Goal: Task Accomplishment & Management: Manage account settings

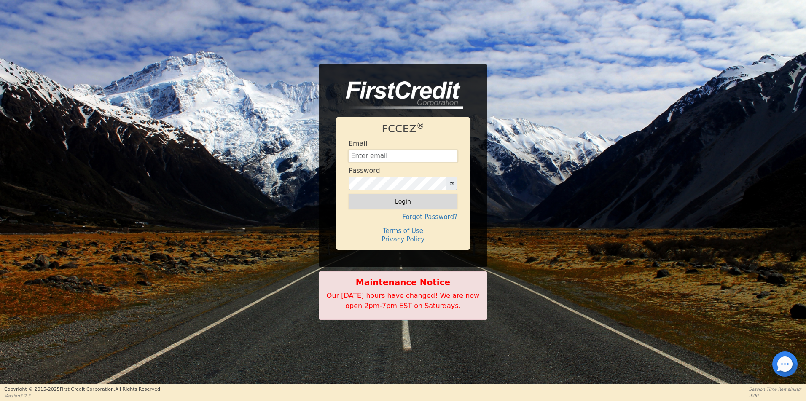
type input "[EMAIL_ADDRESS][DOMAIN_NAME]"
click at [409, 202] on button "Login" at bounding box center [403, 201] width 109 height 14
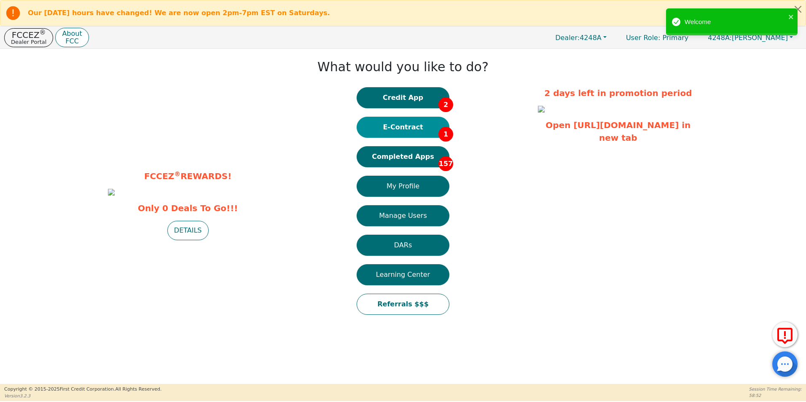
click at [407, 127] on button "E-Contract 1" at bounding box center [403, 127] width 93 height 21
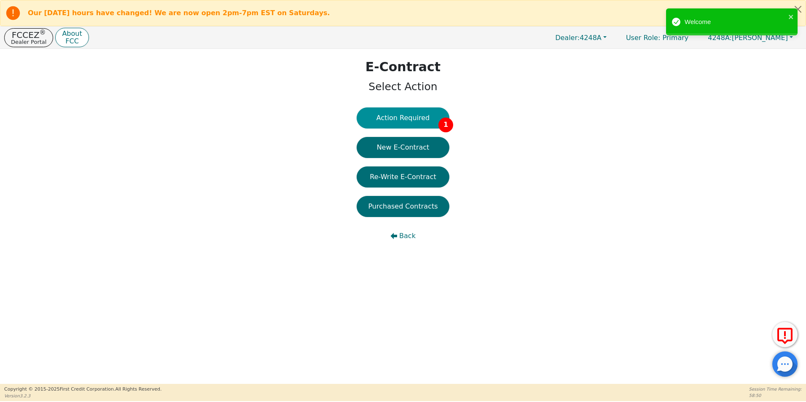
click at [404, 118] on button "Action Required 1" at bounding box center [403, 118] width 93 height 21
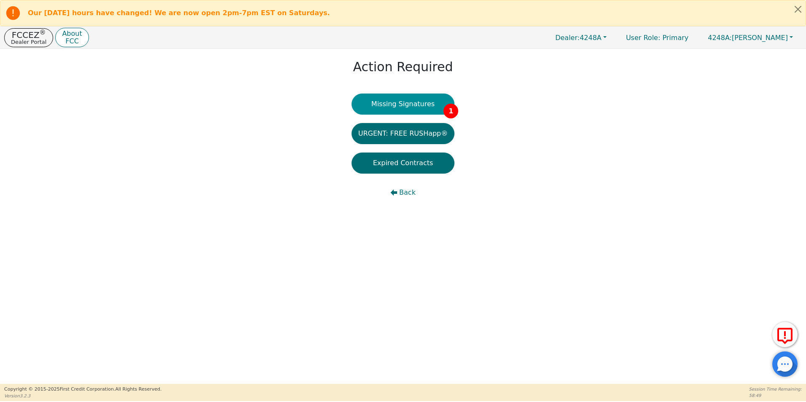
click at [400, 105] on button "Missing Signatures 1" at bounding box center [403, 104] width 103 height 21
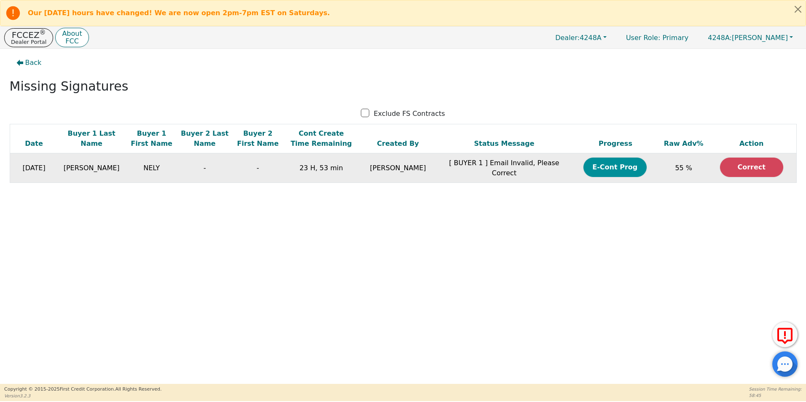
click at [611, 168] on button "E-Cont Prog" at bounding box center [615, 167] width 63 height 19
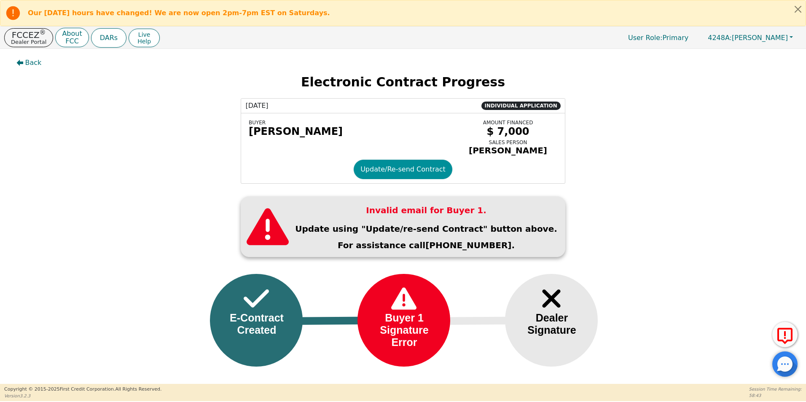
click at [424, 176] on button "Update/Re-send Contract" at bounding box center [403, 169] width 99 height 19
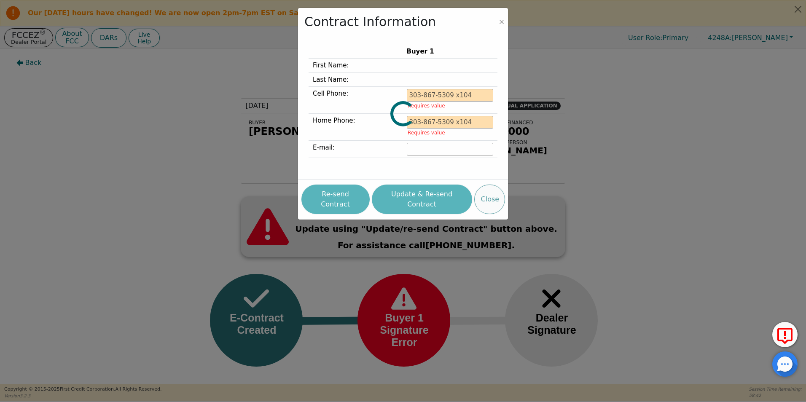
type input "[PHONE_NUMBER]"
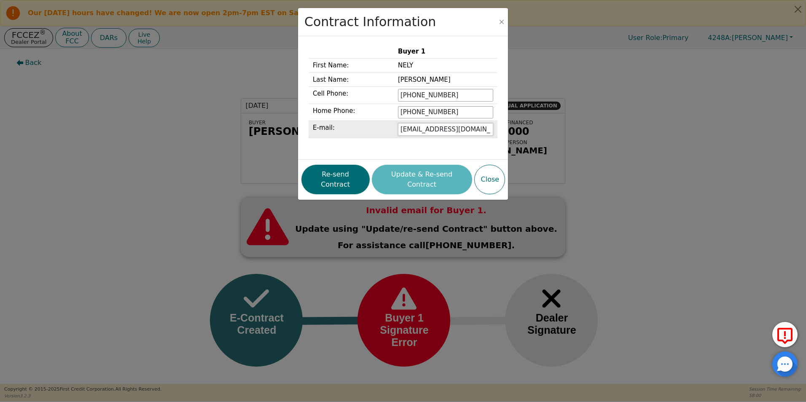
click at [426, 129] on input "[EMAIL_ADDRESS][DOMAIN_NAME]" at bounding box center [445, 129] width 95 height 13
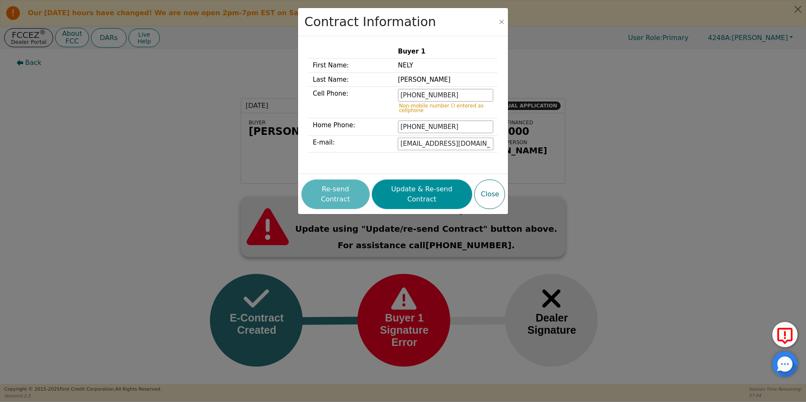
type input "[EMAIL_ADDRESS][DOMAIN_NAME]"
click at [404, 187] on button "Update & Re-send Contract" at bounding box center [422, 195] width 100 height 30
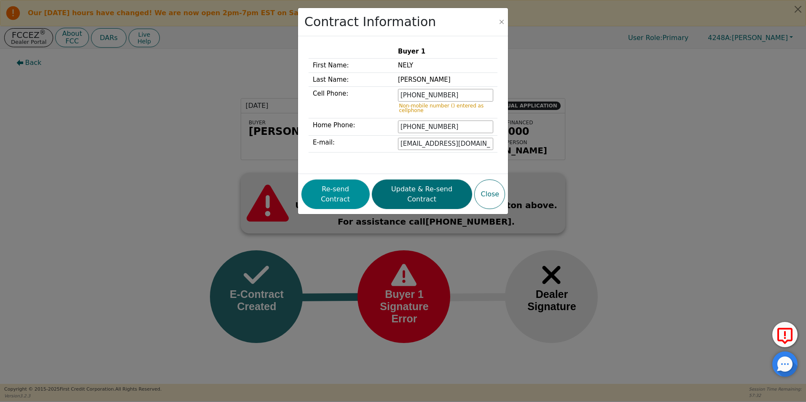
click at [343, 188] on button "Re-send Contract" at bounding box center [336, 195] width 68 height 30
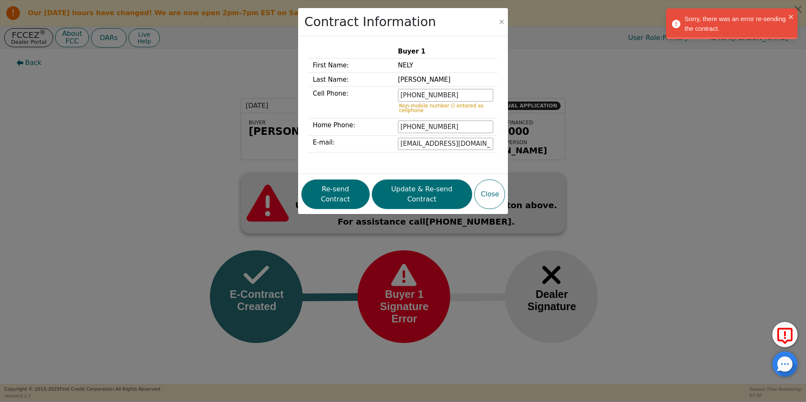
click at [729, 211] on div "Contract Information Buyer 1 First Name: [PERSON_NAME] Last Name: [PERSON_NAME]…" at bounding box center [403, 201] width 806 height 402
